Goal: Check status: Check status

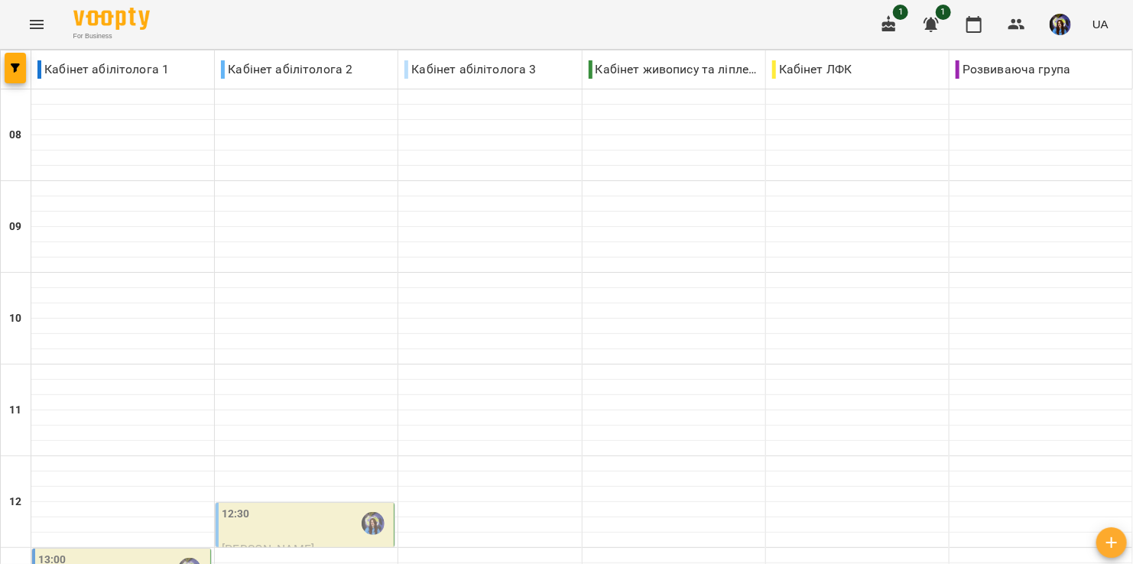
click at [34, 28] on icon "Menu" at bounding box center [37, 24] width 14 height 9
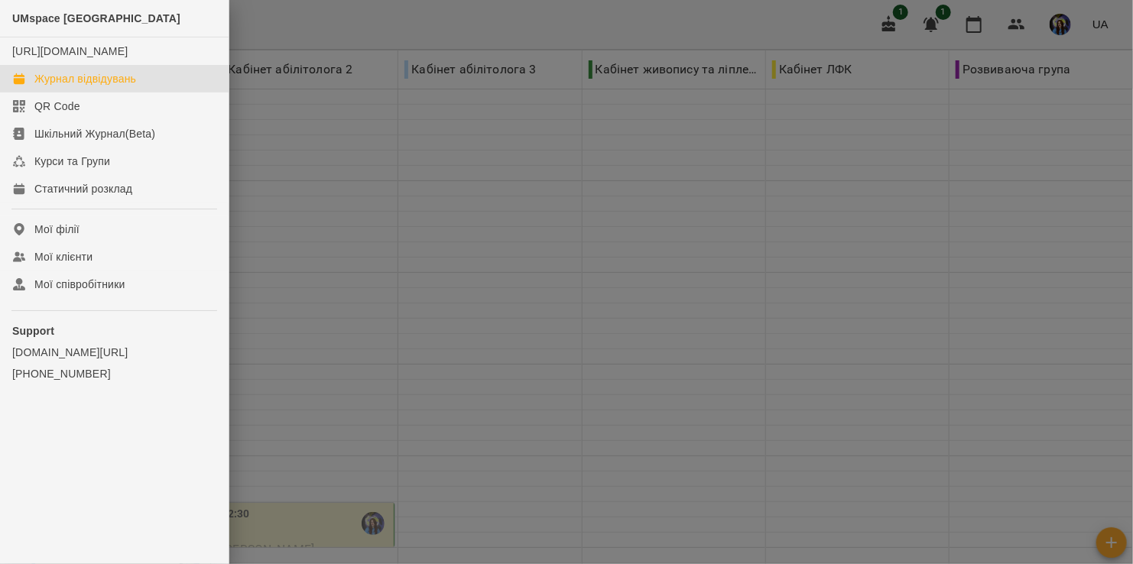
click at [79, 86] on div "Журнал відвідувань" at bounding box center [85, 78] width 102 height 15
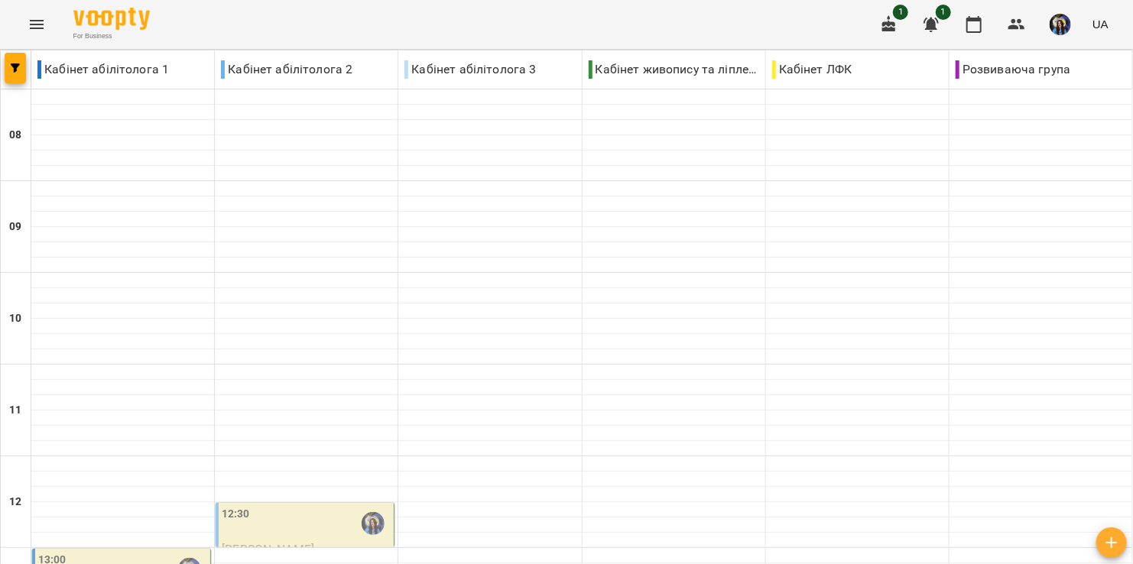
scroll to position [203, 0]
click at [268, 506] on div "12:30" at bounding box center [306, 523] width 169 height 35
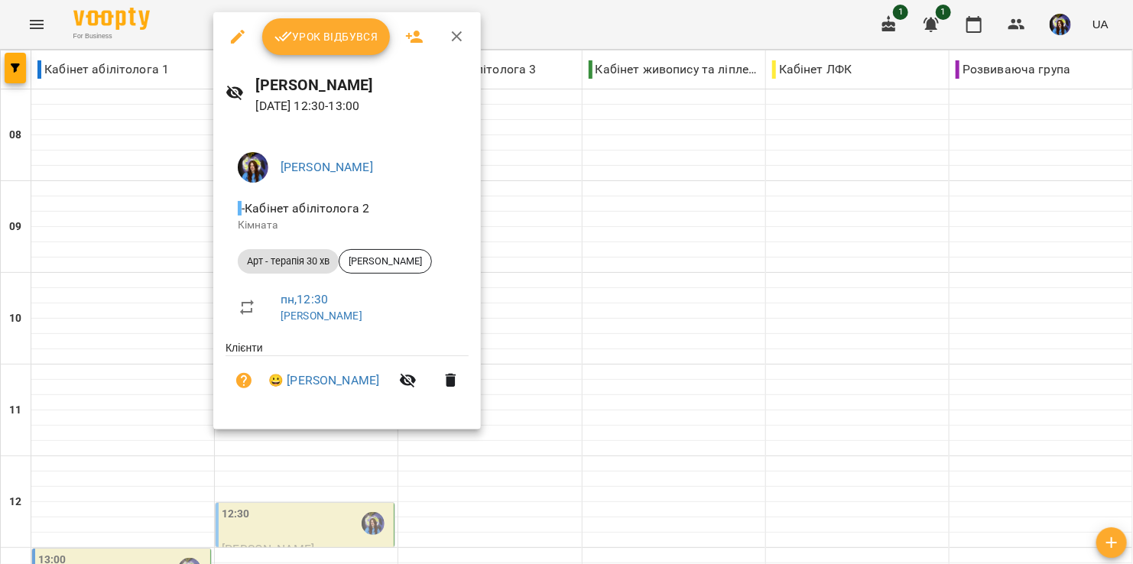
click at [119, 370] on div at bounding box center [566, 282] width 1133 height 564
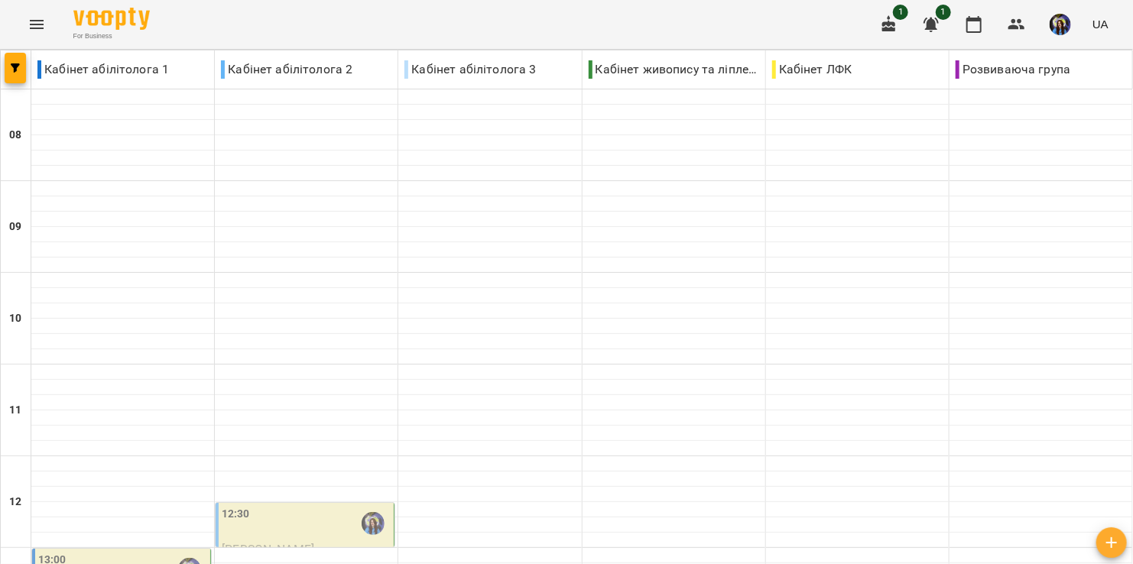
click at [119, 552] on div "13:00" at bounding box center [122, 569] width 169 height 35
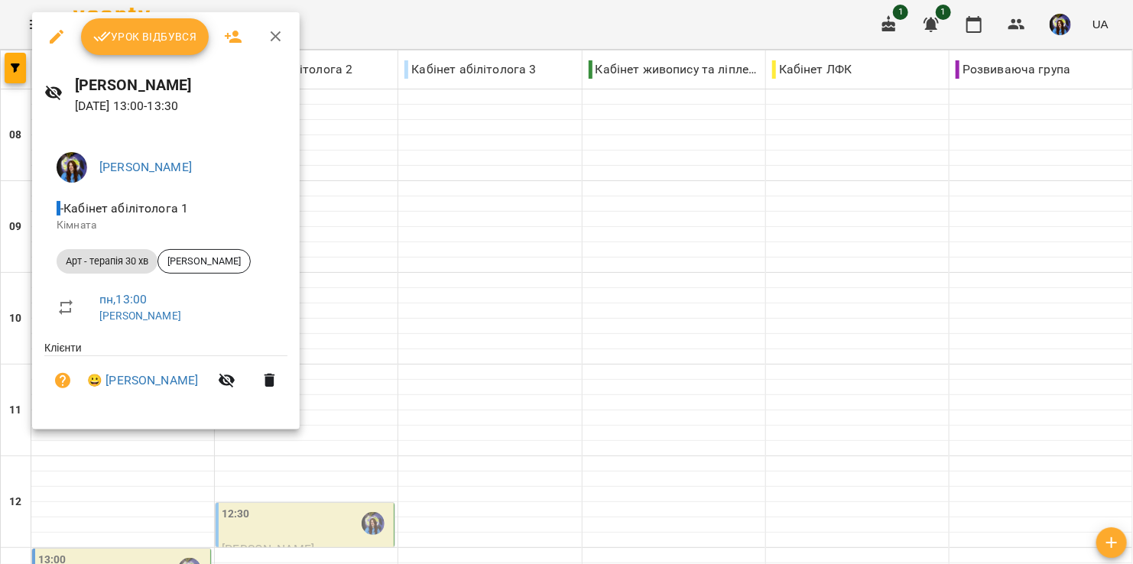
drag, startPoint x: 361, startPoint y: 430, endPoint x: 349, endPoint y: 428, distance: 11.6
click at [353, 432] on div at bounding box center [566, 282] width 1133 height 564
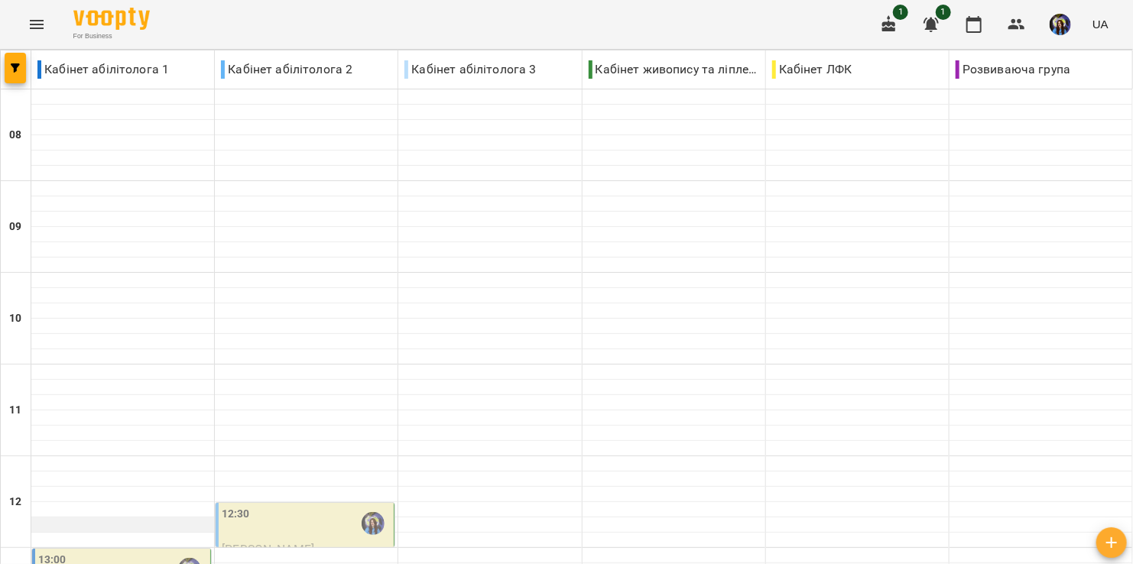
scroll to position [408, 0]
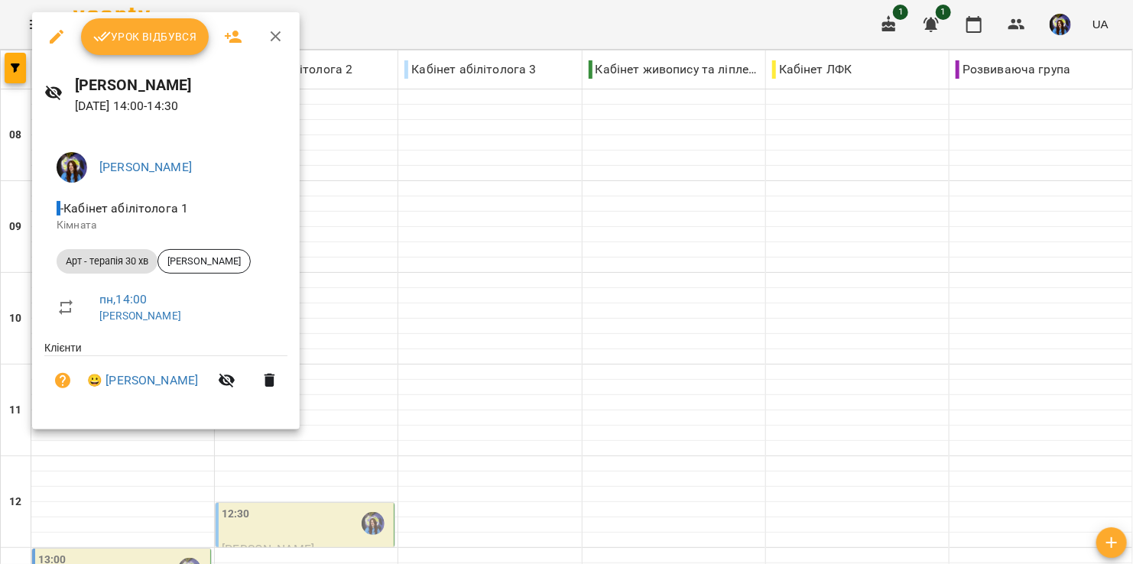
click at [319, 327] on div at bounding box center [566, 282] width 1133 height 564
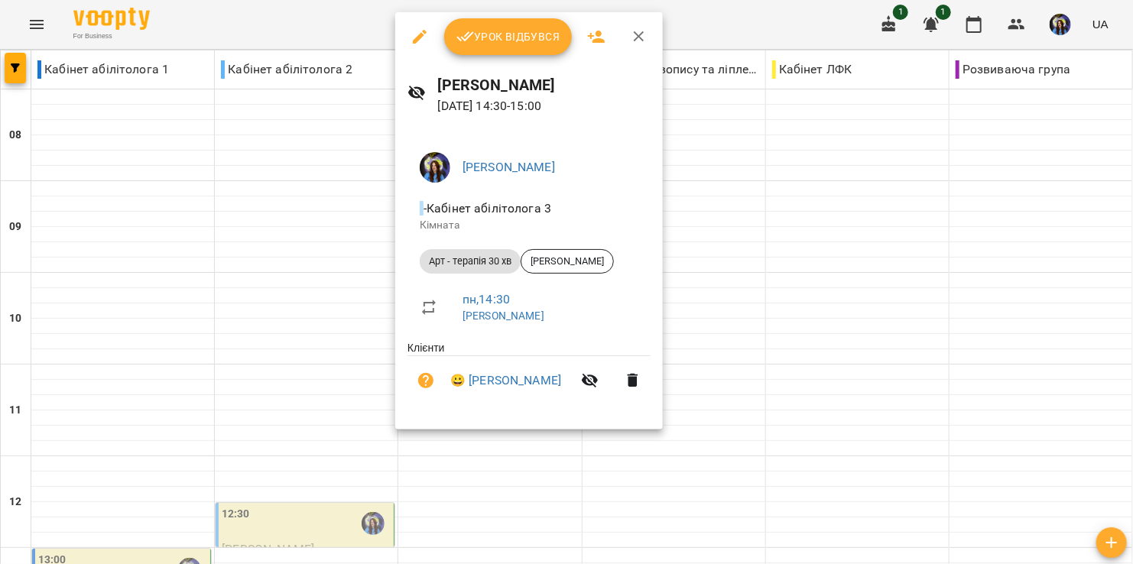
click at [311, 349] on div at bounding box center [566, 282] width 1133 height 564
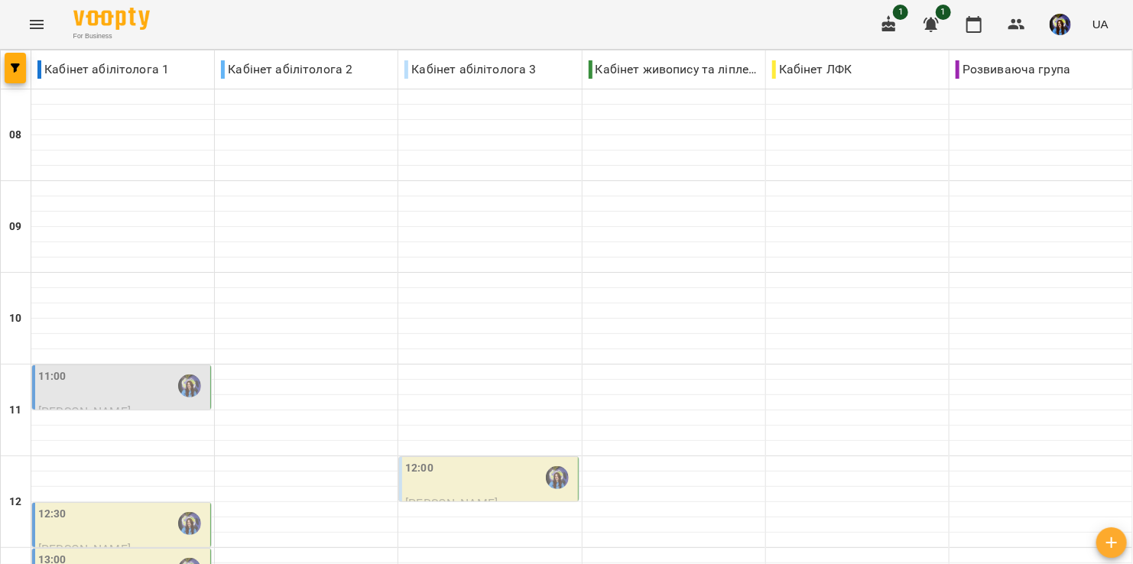
scroll to position [203, 0]
click at [123, 369] on div "11:00" at bounding box center [122, 386] width 169 height 35
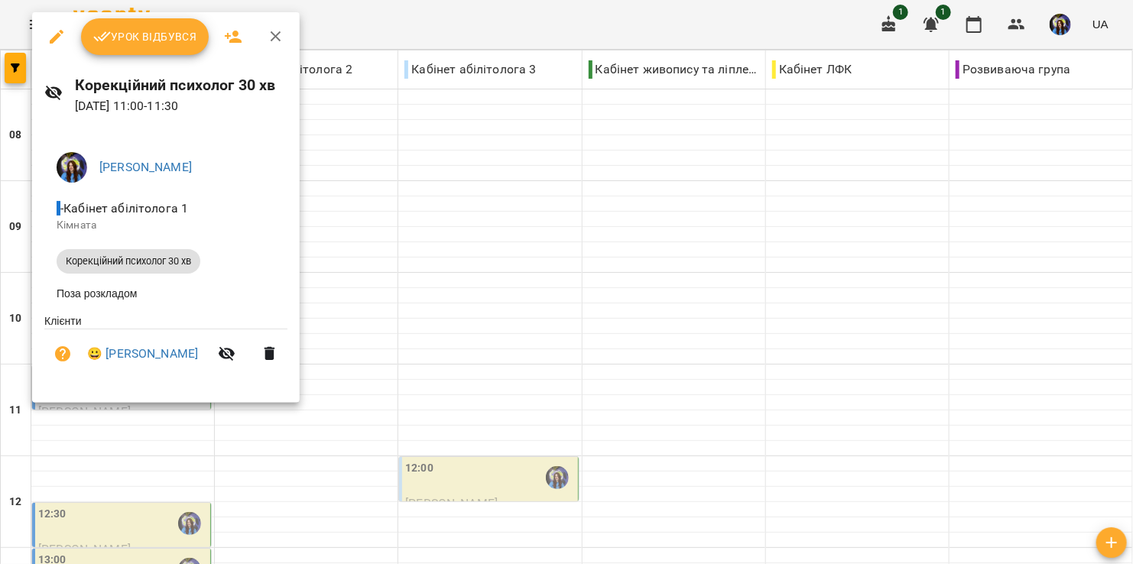
click at [345, 181] on div at bounding box center [566, 282] width 1133 height 564
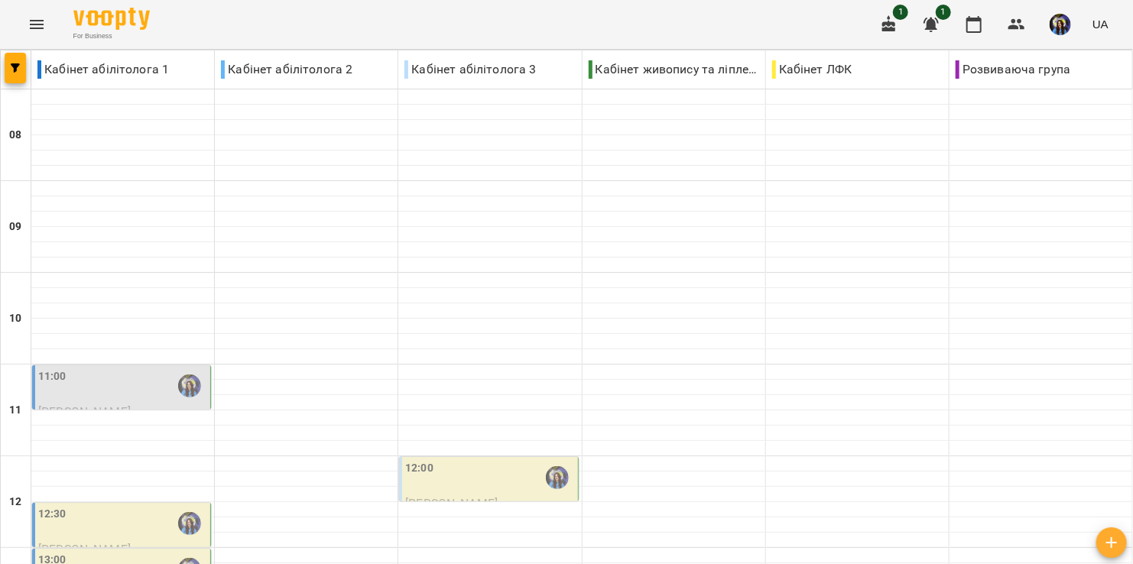
click at [457, 460] on div "12:00" at bounding box center [489, 477] width 169 height 35
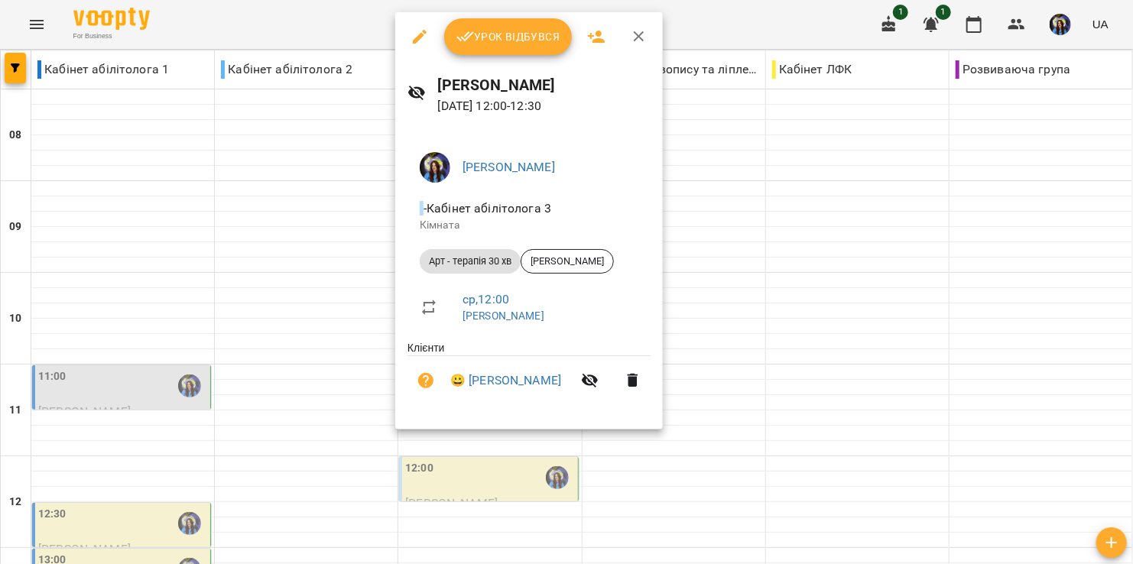
click at [232, 216] on div at bounding box center [566, 282] width 1133 height 564
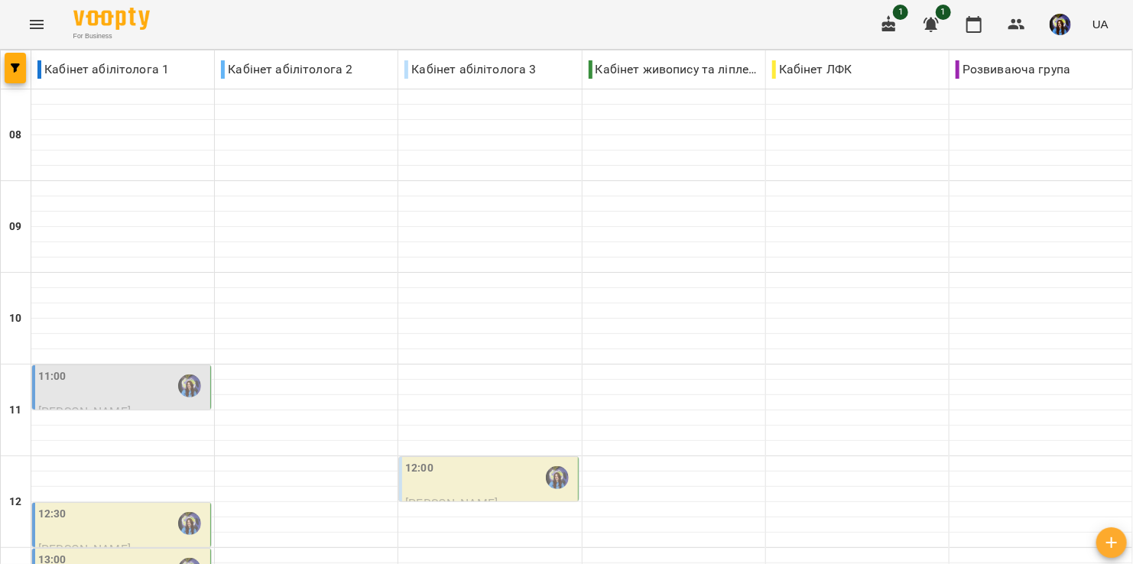
click at [122, 506] on div "12:30" at bounding box center [122, 523] width 169 height 35
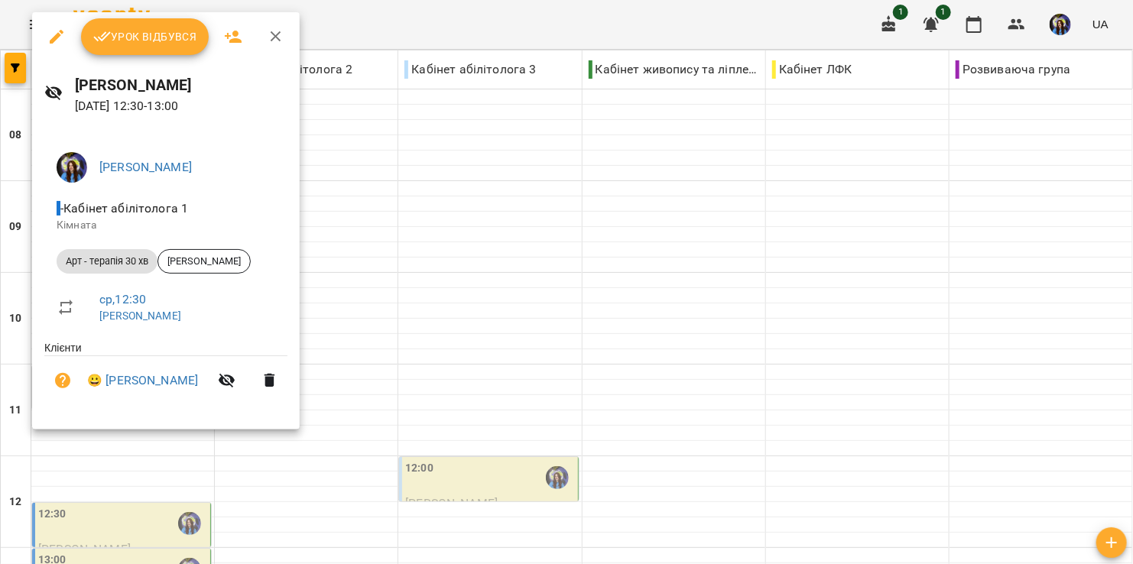
click at [336, 268] on div at bounding box center [566, 282] width 1133 height 564
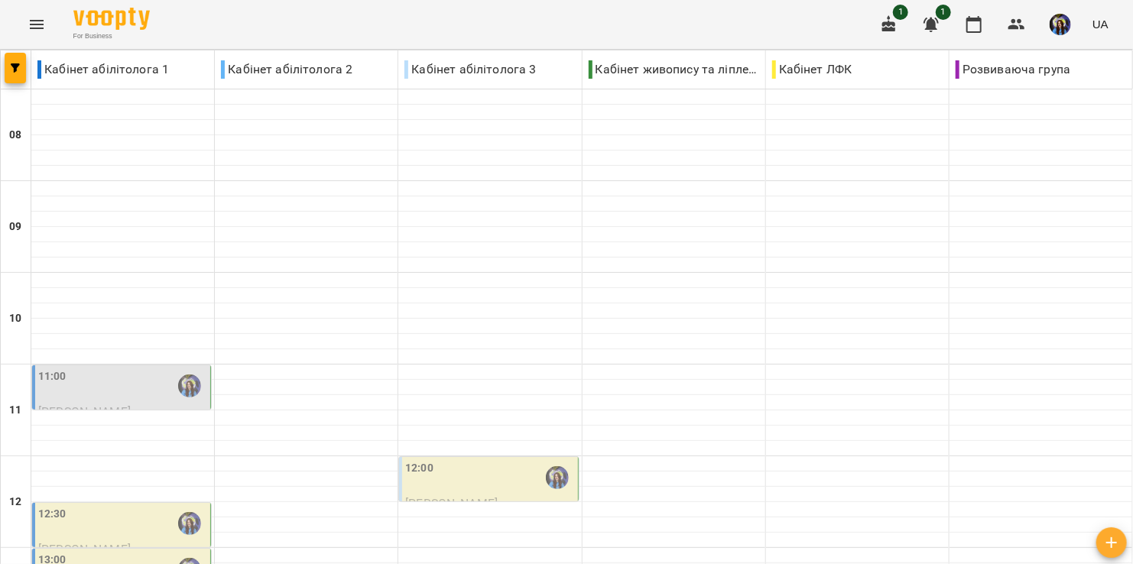
click at [121, 552] on div "13:00" at bounding box center [122, 569] width 169 height 35
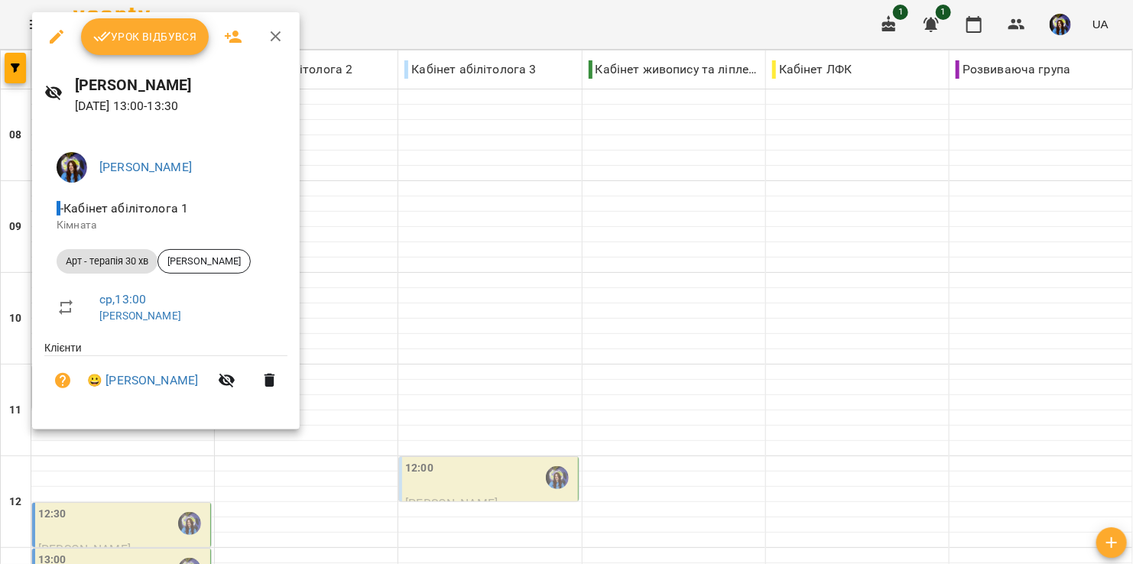
click at [334, 347] on div at bounding box center [566, 282] width 1133 height 564
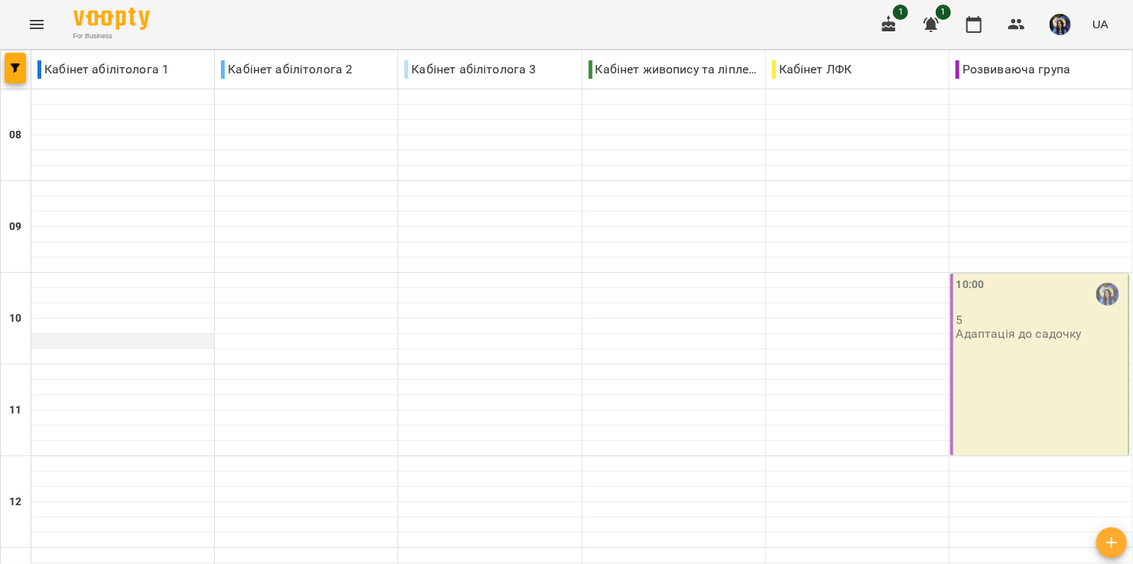
scroll to position [408, 0]
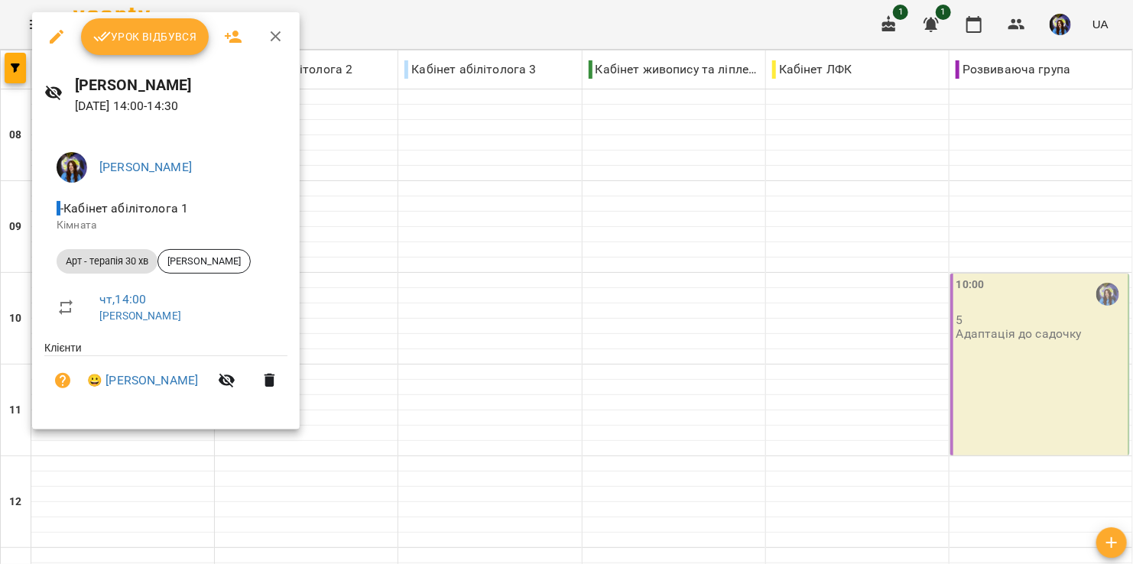
click at [513, 347] on div at bounding box center [566, 282] width 1133 height 564
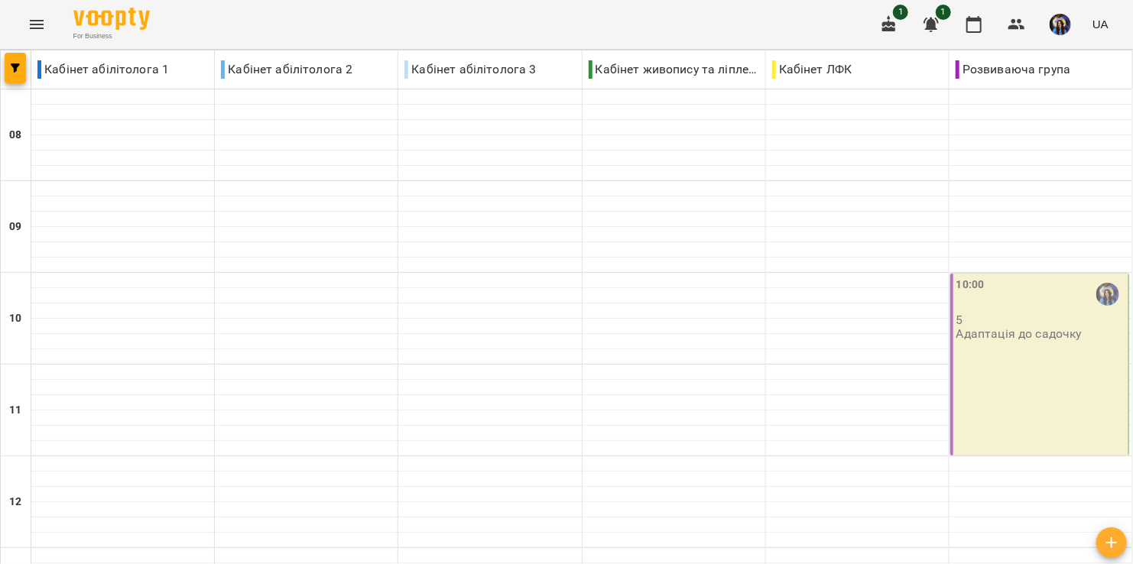
scroll to position [306, 0]
